Goal: Information Seeking & Learning: Learn about a topic

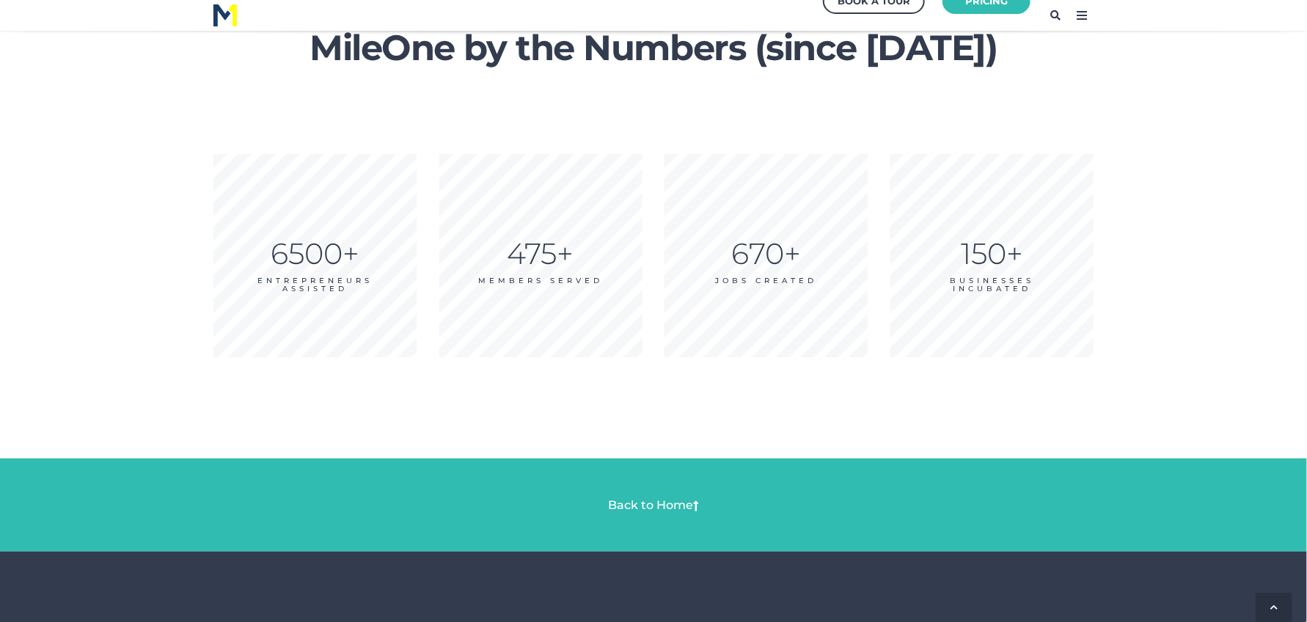
scroll to position [1923, 0]
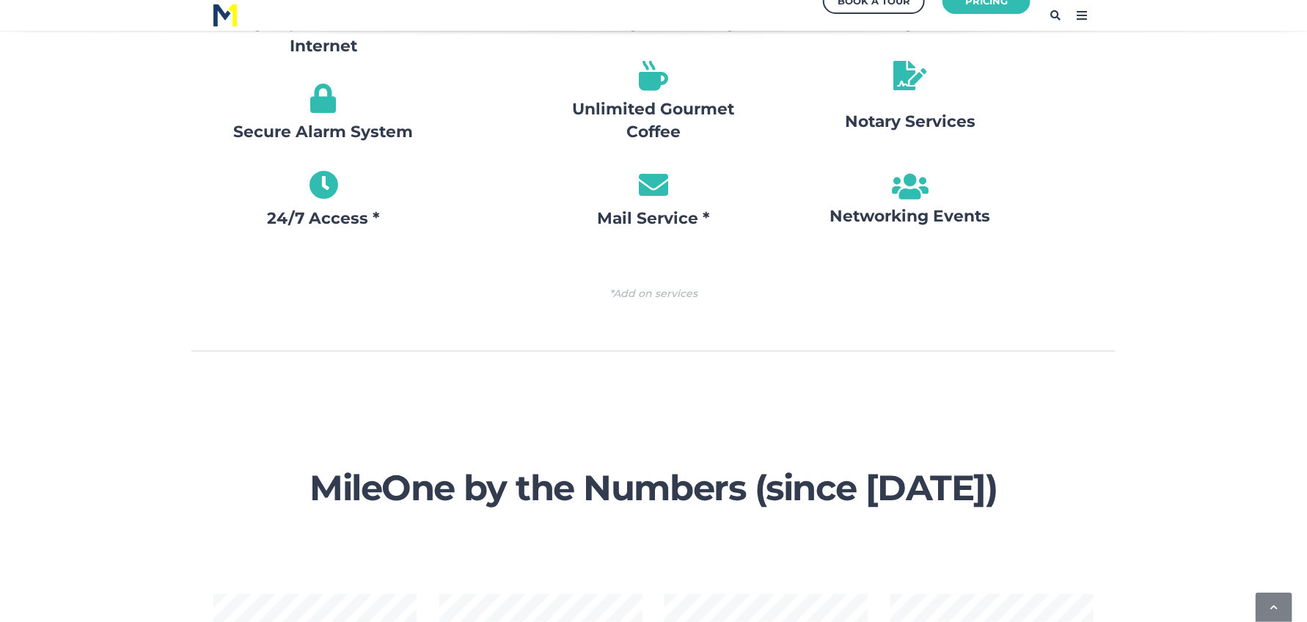
click at [1080, 16] on icon at bounding box center [1081, 15] width 23 height 23
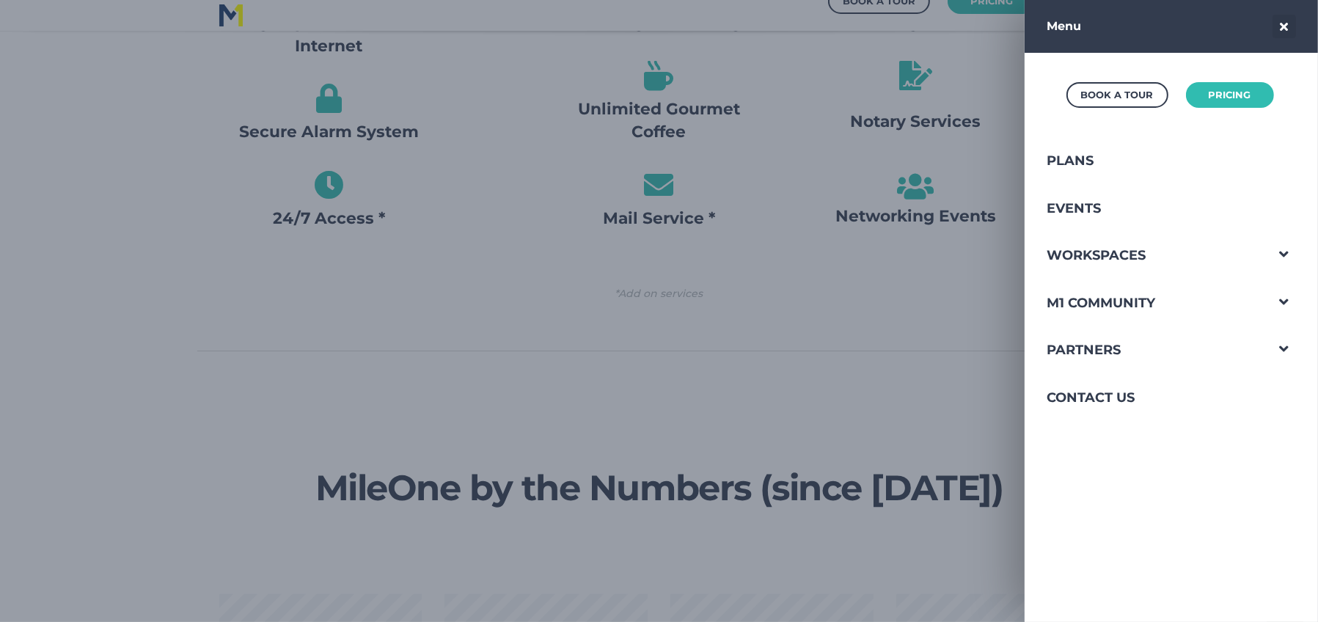
drag, startPoint x: 177, startPoint y: 400, endPoint x: 180, endPoint y: 381, distance: 19.2
click at [179, 395] on div at bounding box center [659, 311] width 1318 height 622
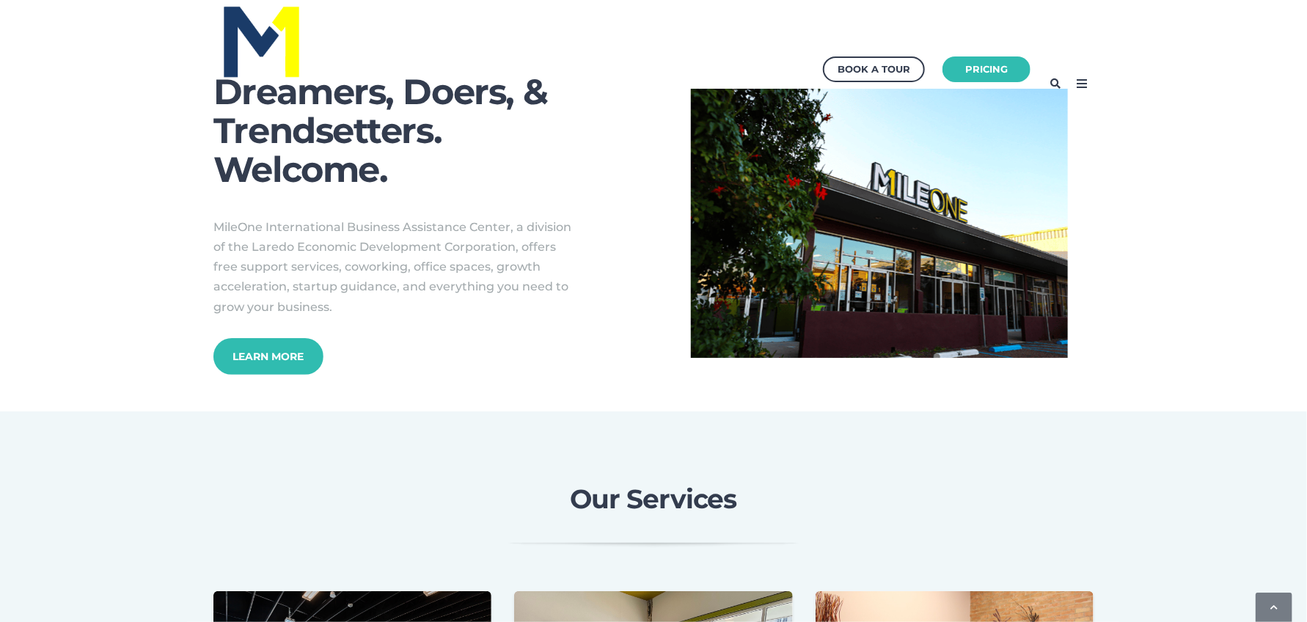
scroll to position [0, 0]
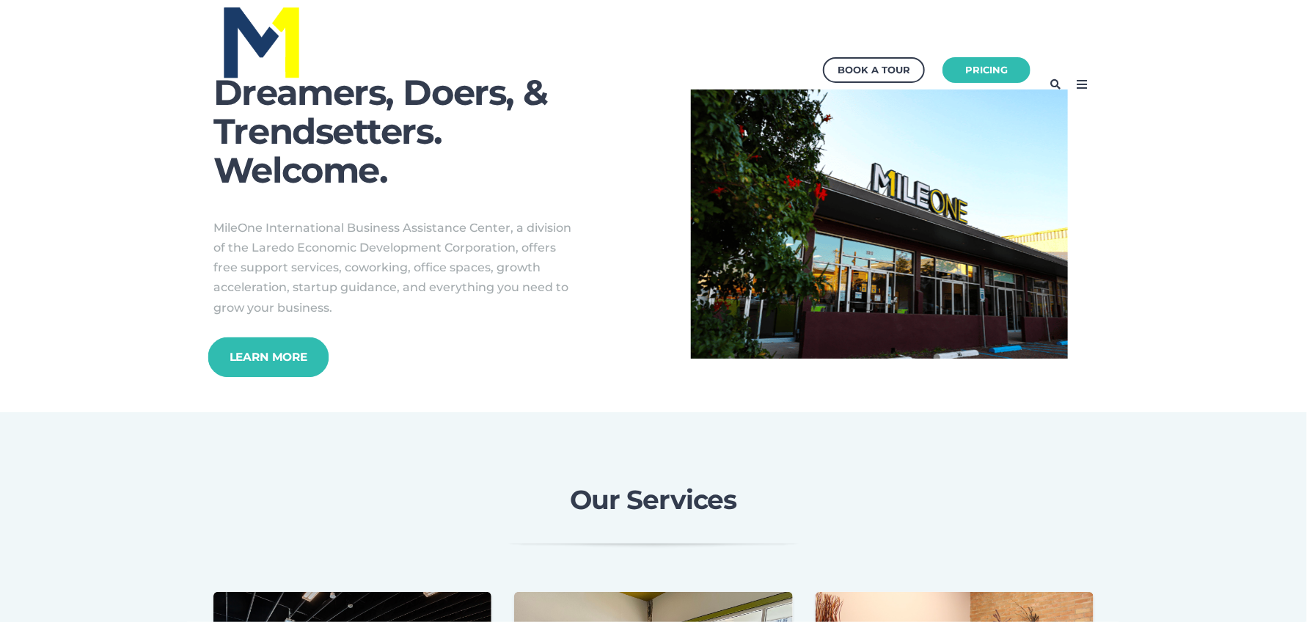
click at [265, 349] on link "Learn More" at bounding box center [268, 357] width 121 height 40
drag, startPoint x: 215, startPoint y: 224, endPoint x: 354, endPoint y: 306, distance: 161.4
click at [354, 306] on p "MileOne International Business Assistance Center, a division of the Laredo Econ…" at bounding box center [396, 268] width 367 height 100
copy span "MileOne International Business Assistance Center, a division of the Laredo Econ…"
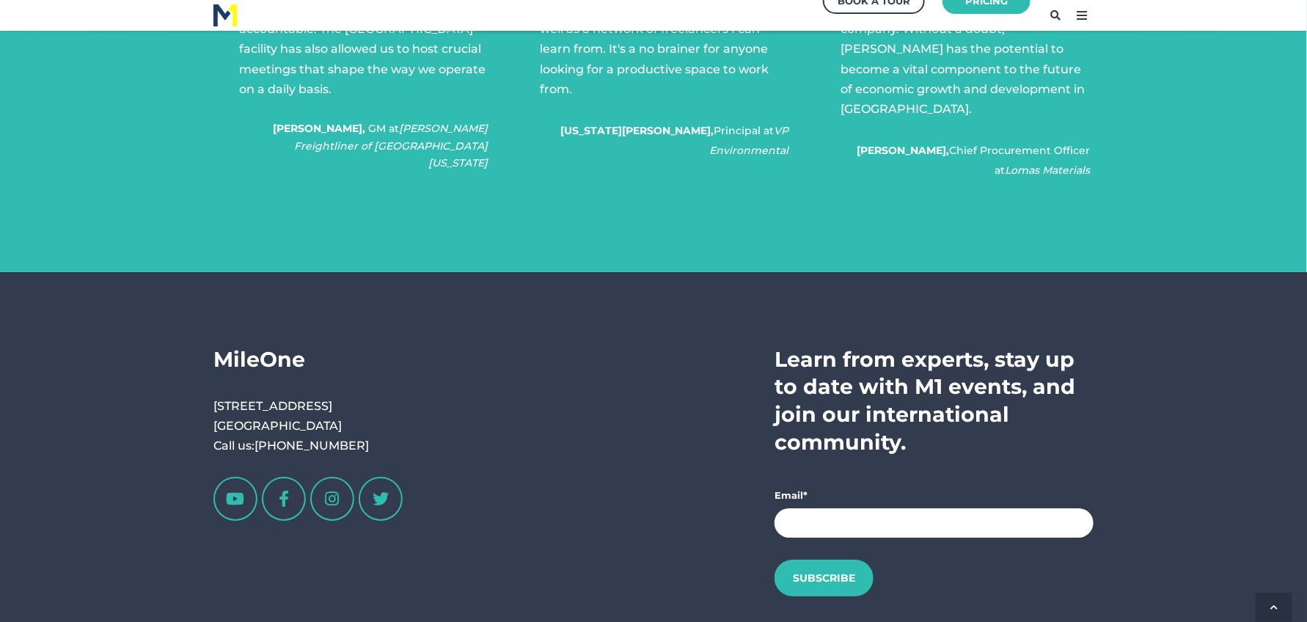
scroll to position [2611, 0]
